Goal: Navigation & Orientation: Find specific page/section

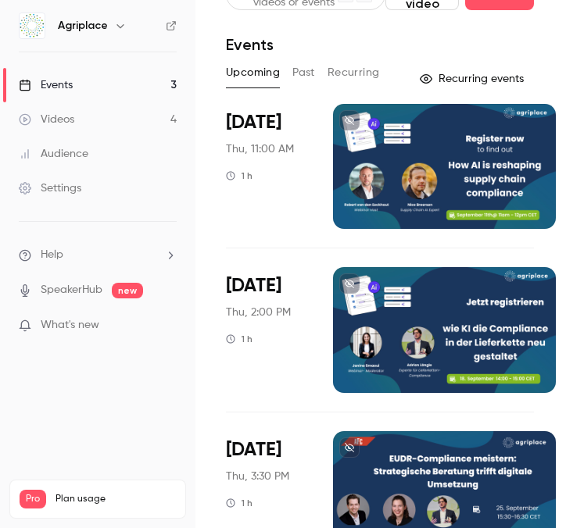
scroll to position [0, 1]
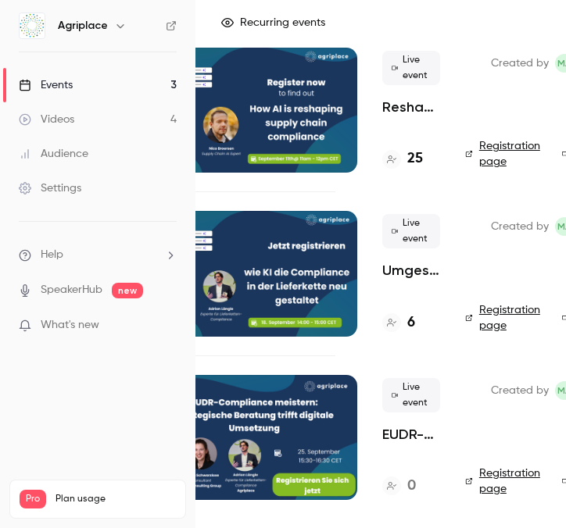
scroll to position [87, 200]
